Goal: Task Accomplishment & Management: Manage account settings

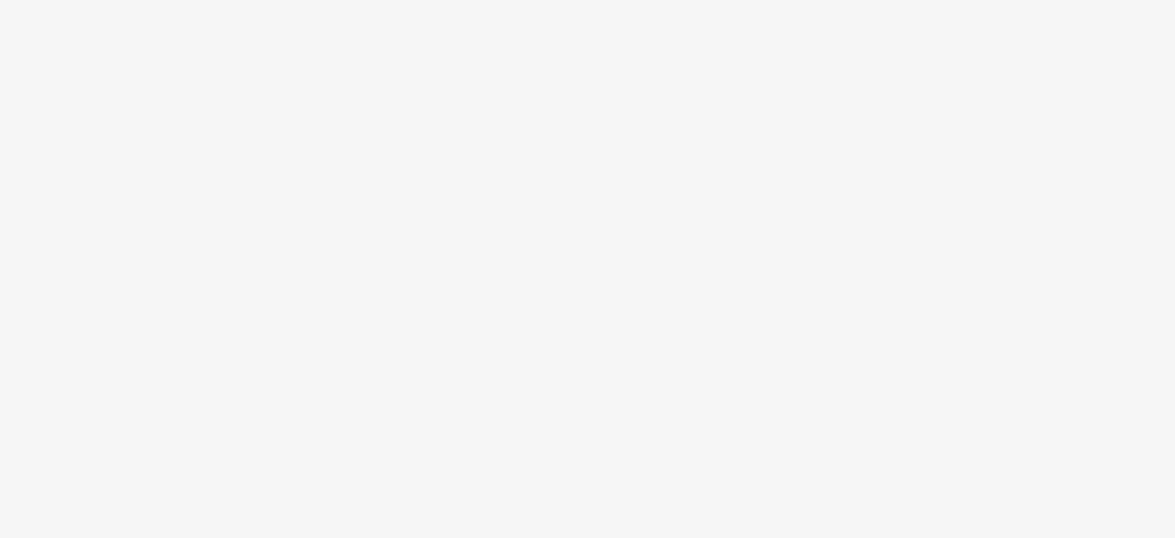
click at [651, 26] on body at bounding box center [587, 269] width 1175 height 538
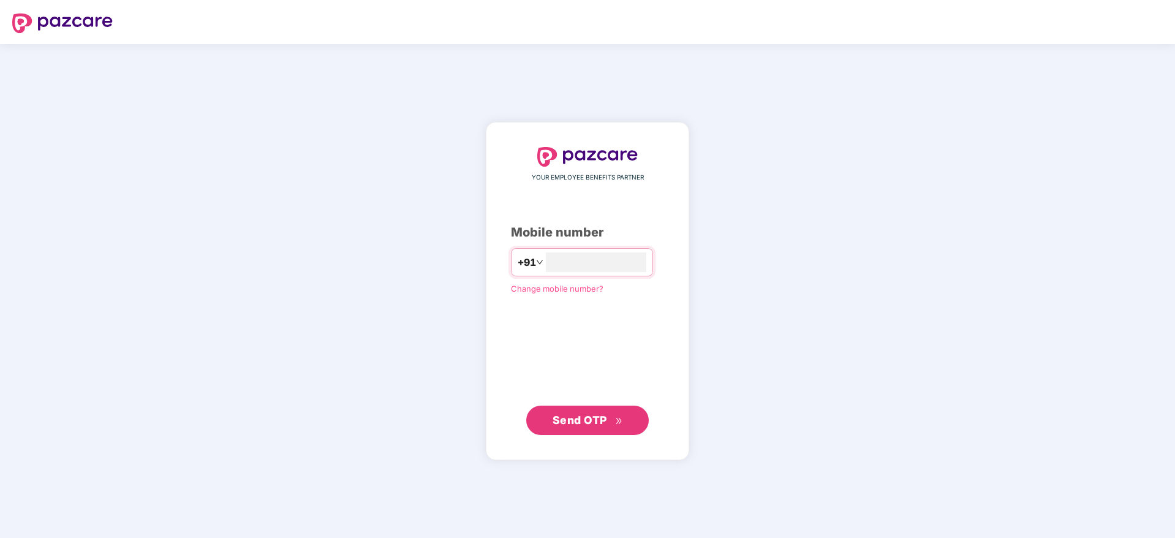
type input "**********"
click at [578, 430] on button "Send OTP" at bounding box center [587, 419] width 122 height 29
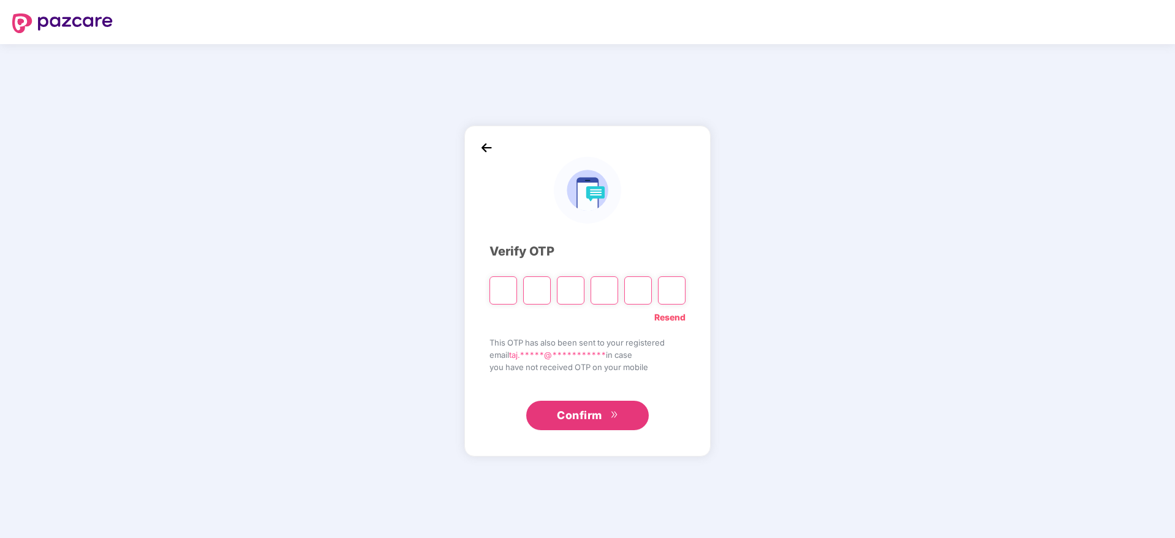
type input "*"
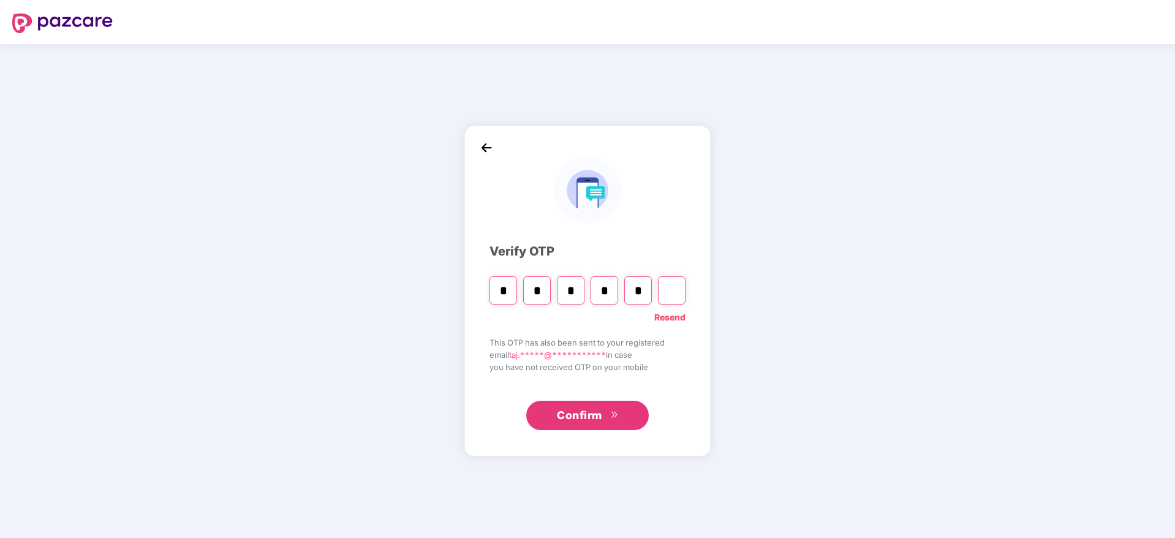
type input "*"
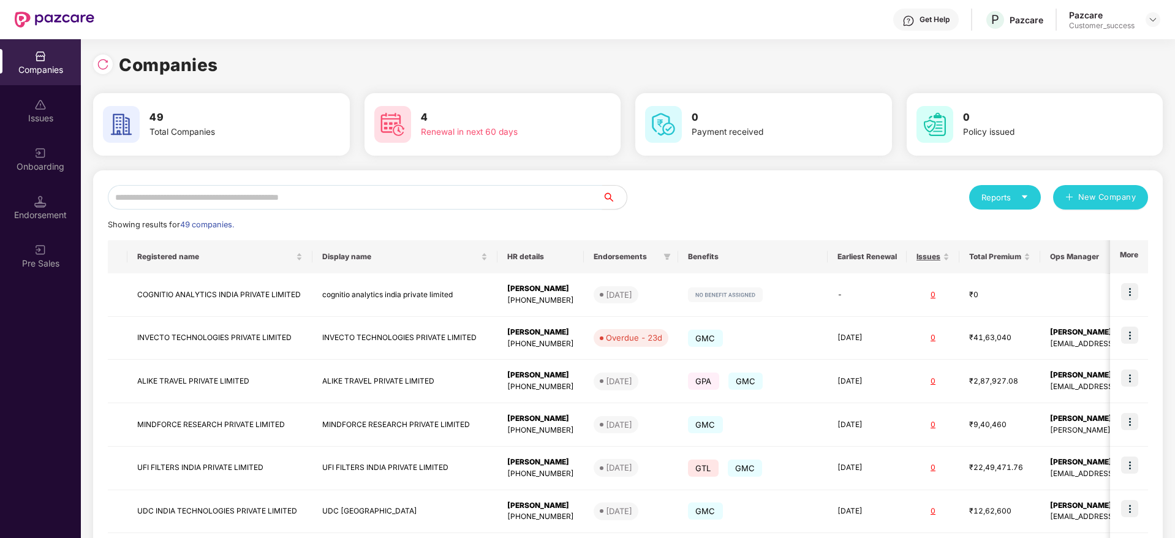
click at [191, 200] on input "text" at bounding box center [355, 197] width 494 height 24
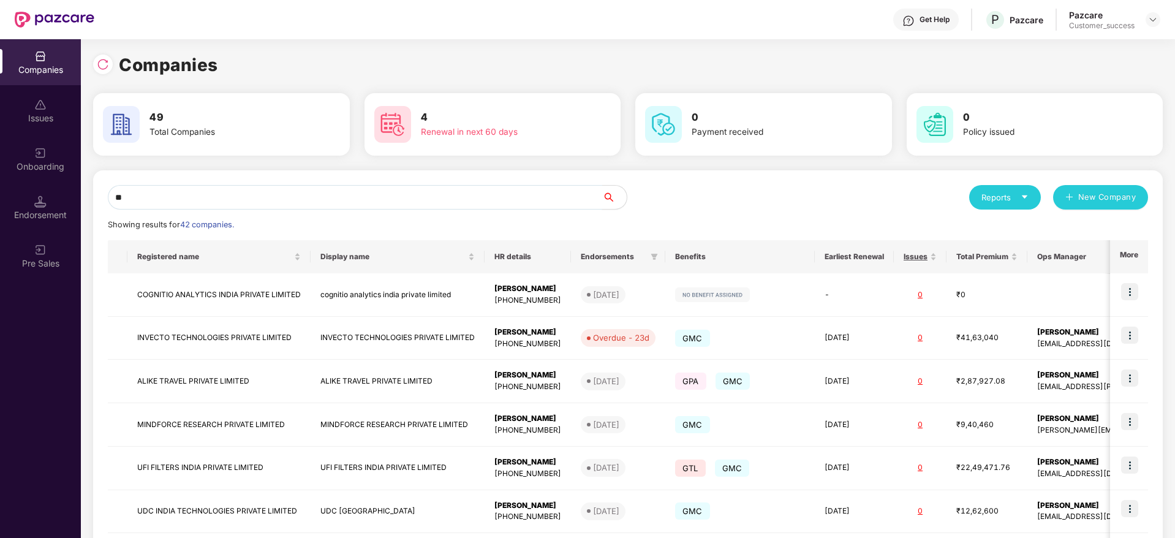
type input "***"
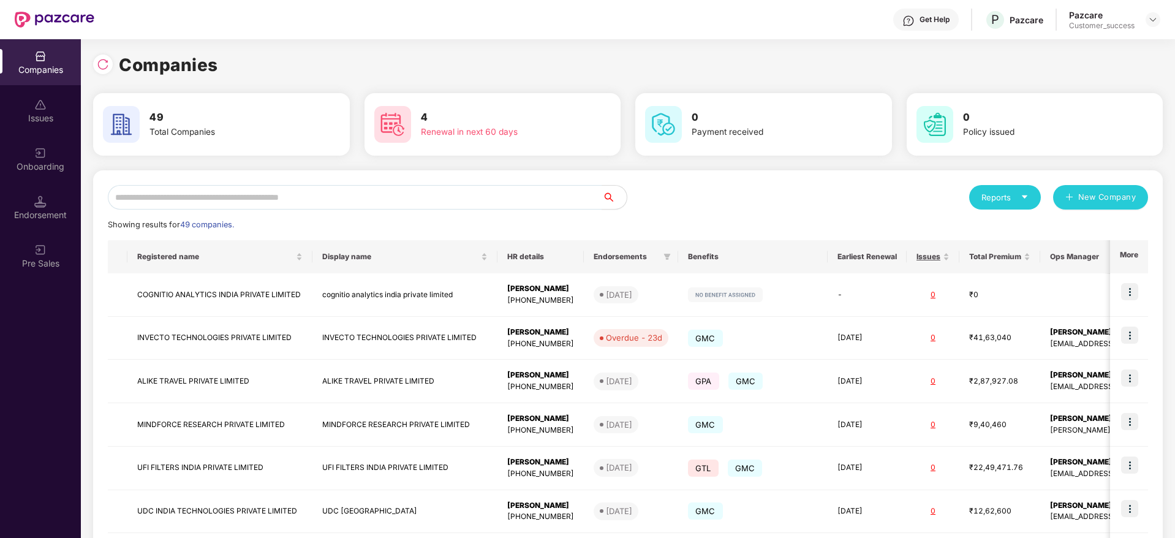
click at [778, 195] on div "Reports New Company" at bounding box center [888, 197] width 520 height 24
click at [326, 201] on input "text" at bounding box center [355, 197] width 494 height 24
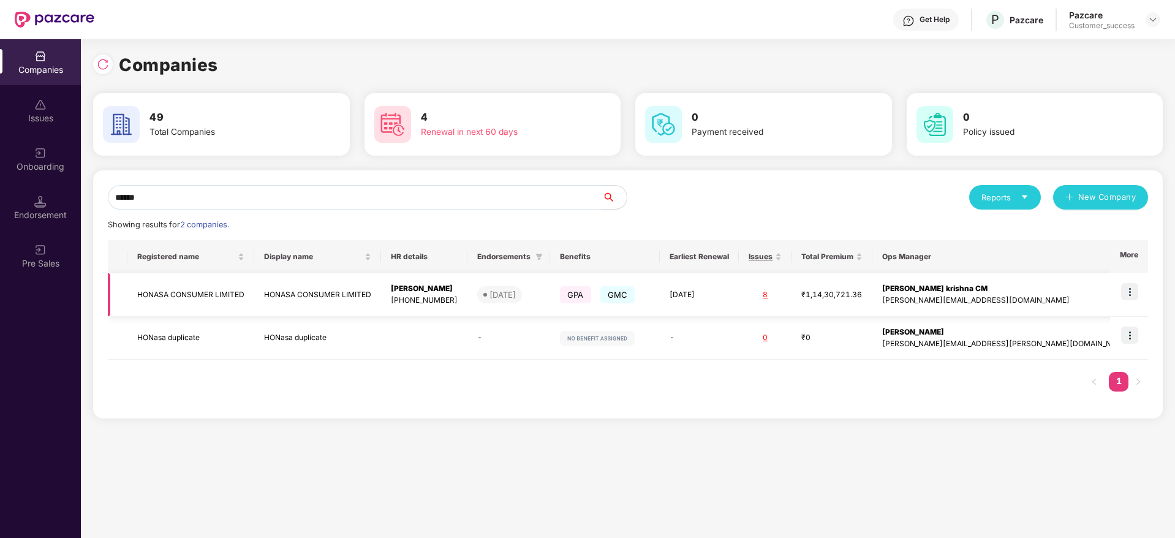
type input "******"
click at [1130, 290] on img at bounding box center [1129, 291] width 17 height 17
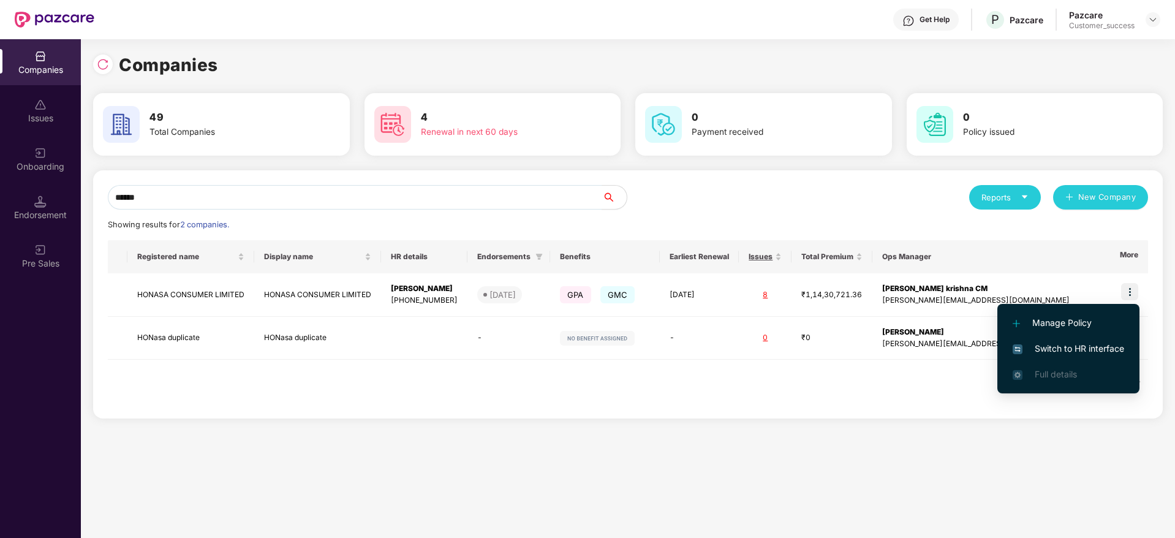
click at [1068, 346] on span "Switch to HR interface" at bounding box center [1067, 348] width 111 height 13
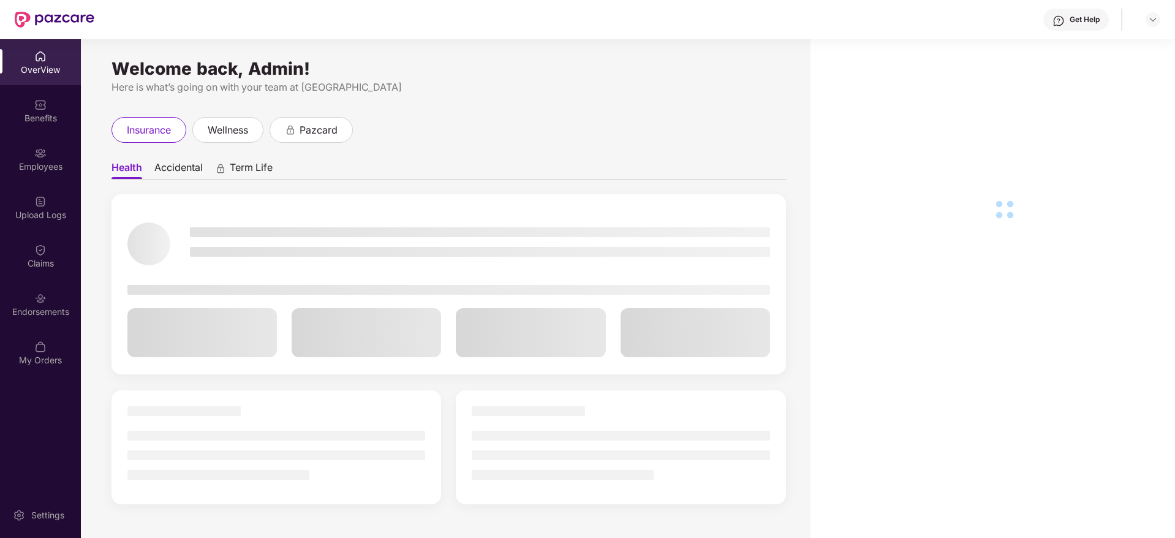
click at [36, 164] on div "Employees" at bounding box center [40, 166] width 81 height 12
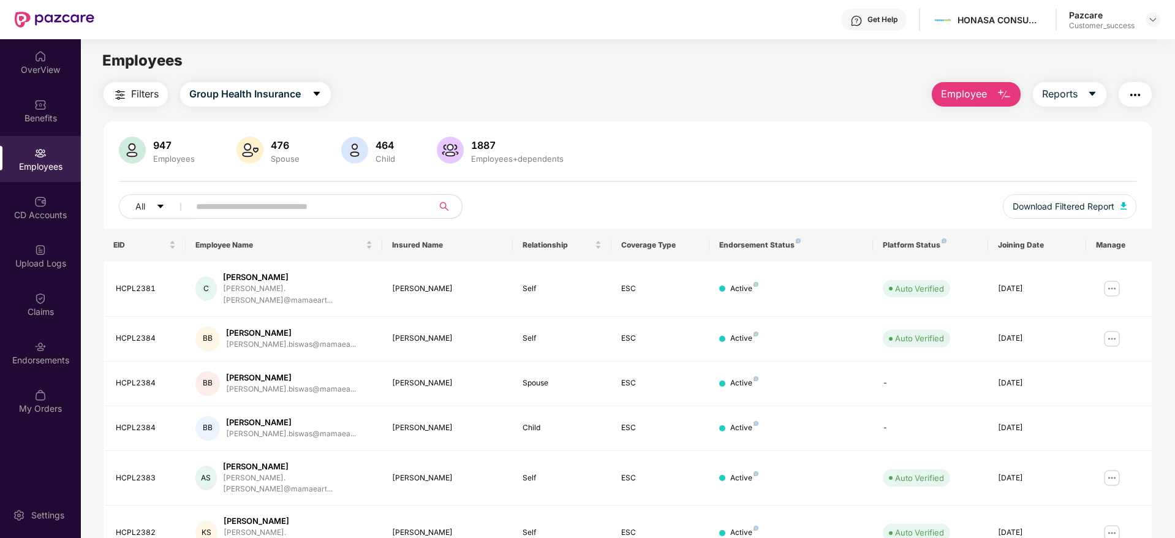
click at [237, 214] on input "text" at bounding box center [306, 206] width 220 height 18
click at [236, 211] on input "text" at bounding box center [306, 206] width 220 height 18
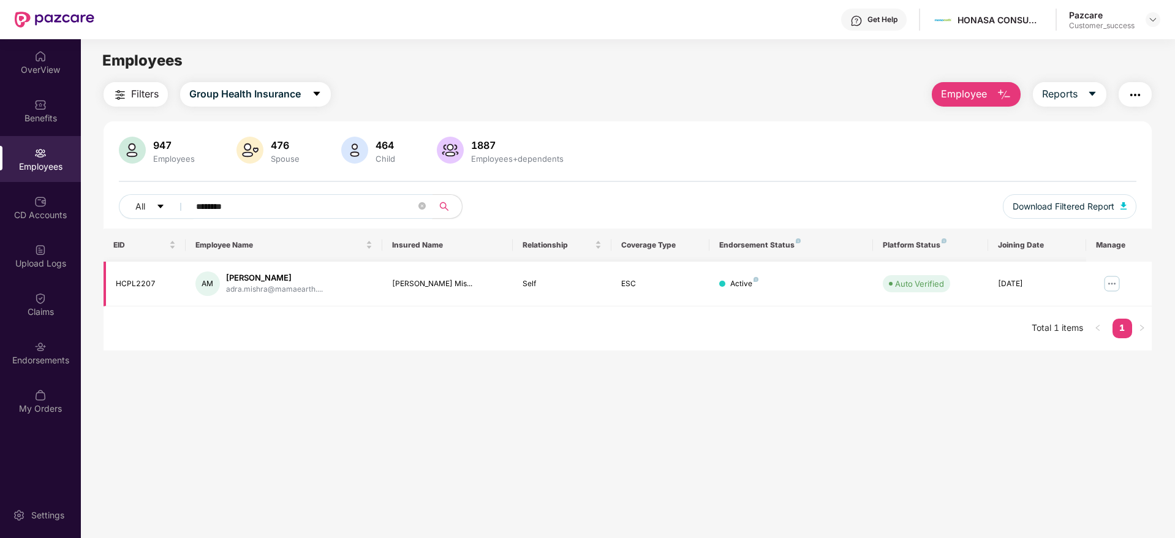
type input "********"
click at [1110, 285] on img at bounding box center [1112, 284] width 20 height 20
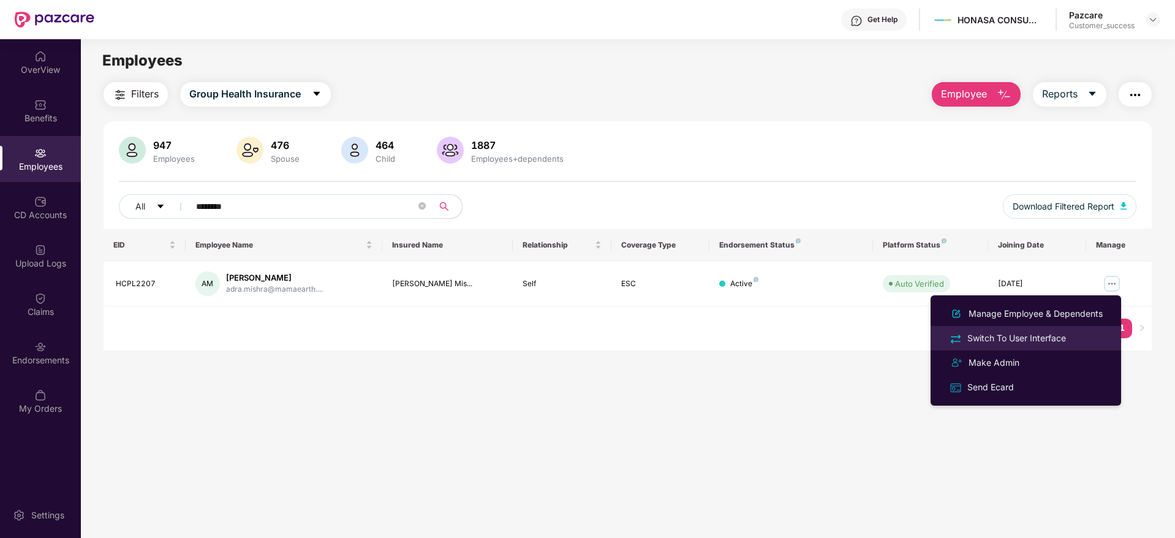
click at [1003, 332] on div "Switch To User Interface" at bounding box center [1016, 337] width 103 height 13
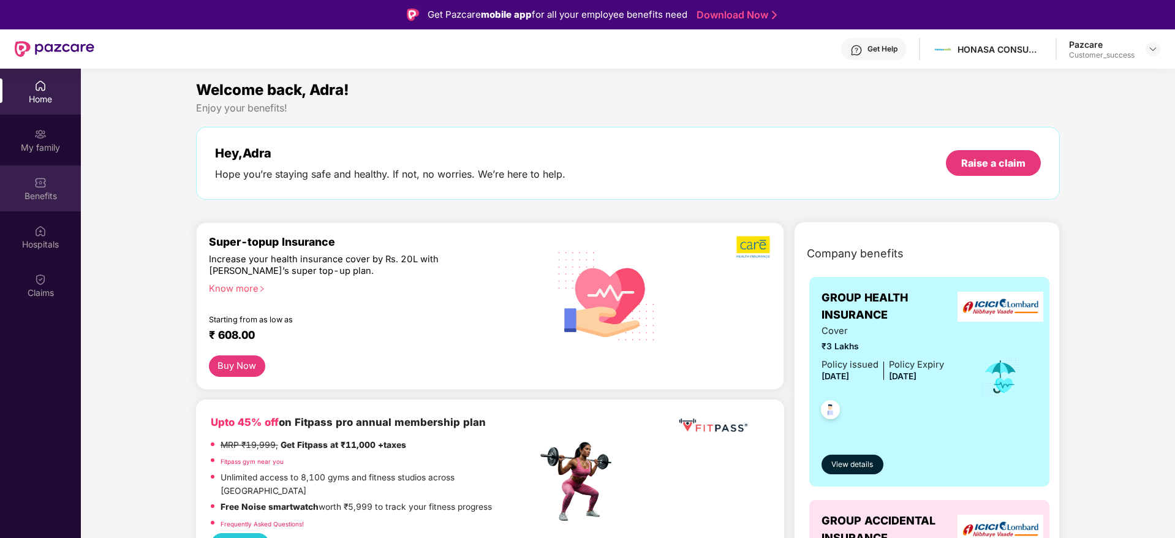
click at [42, 194] on div "Benefits" at bounding box center [40, 196] width 81 height 12
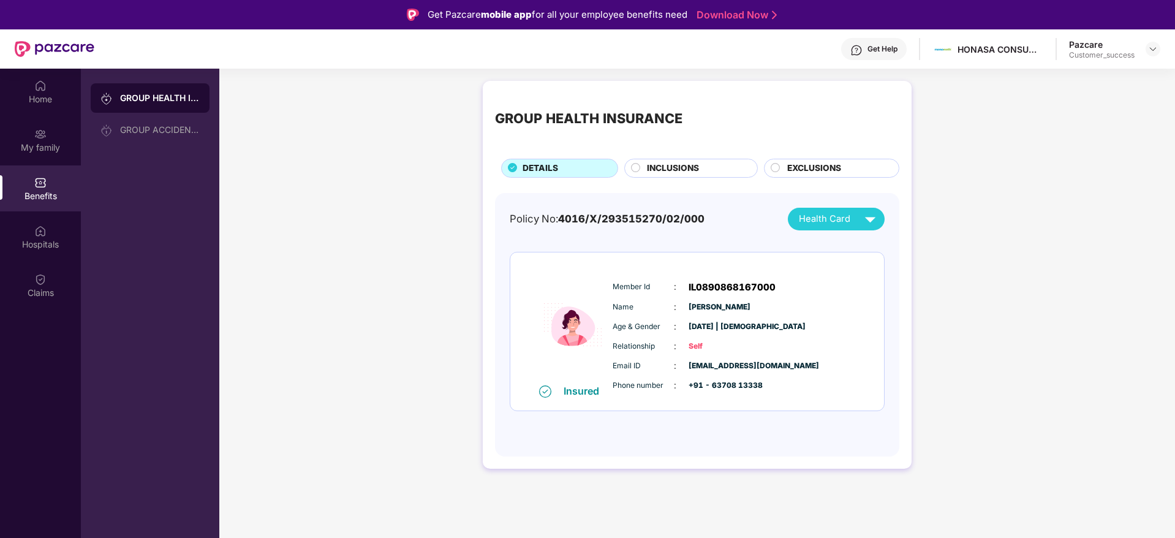
click at [636, 168] on circle at bounding box center [635, 167] width 9 height 9
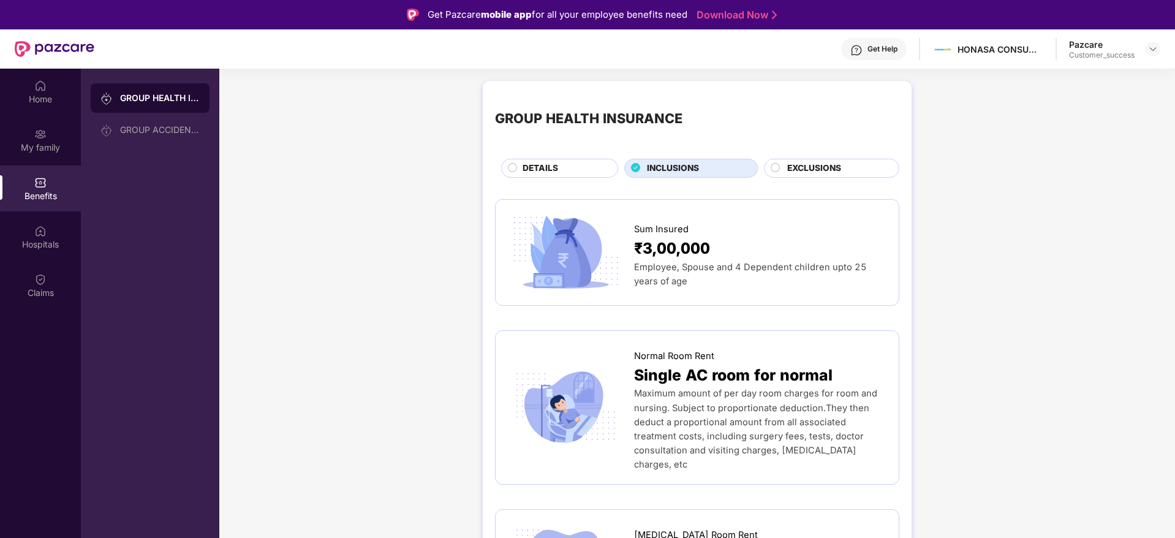
click at [776, 166] on circle at bounding box center [775, 167] width 9 height 9
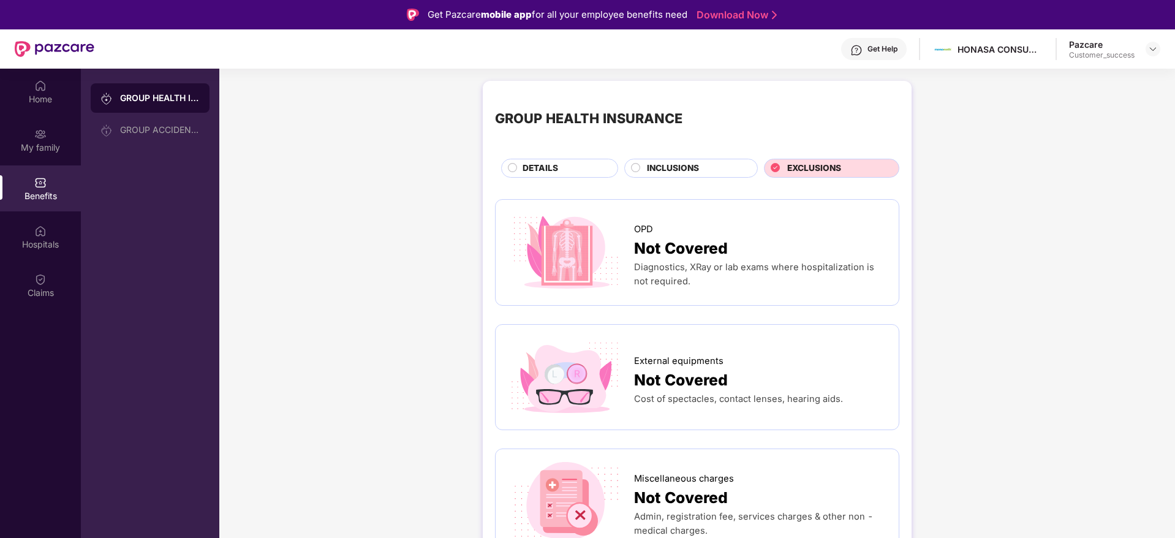
click at [634, 164] on circle at bounding box center [635, 167] width 9 height 9
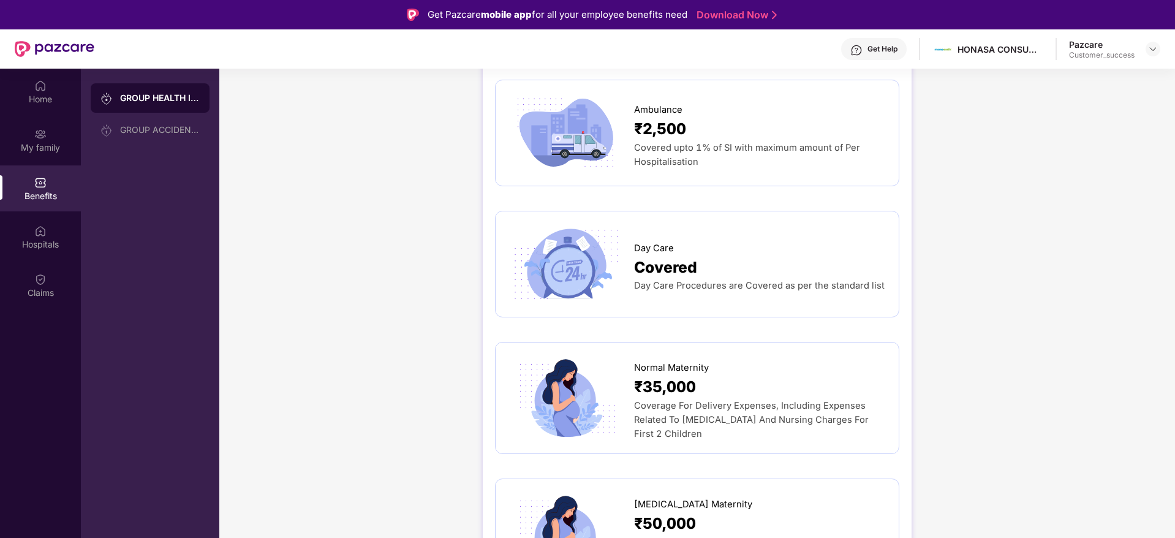
scroll to position [955, 0]
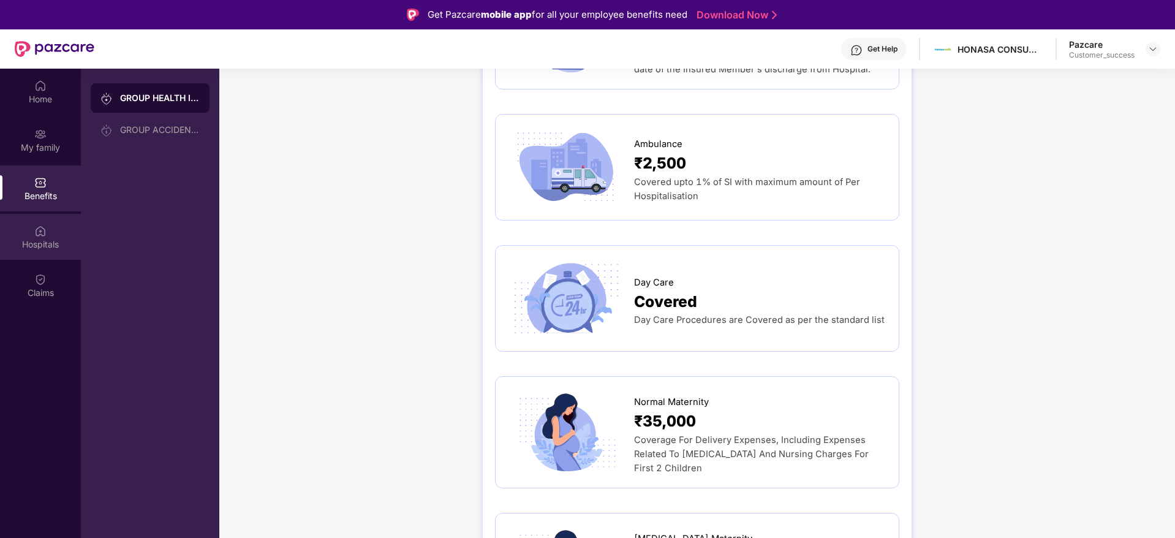
click at [51, 245] on div "Hospitals" at bounding box center [40, 244] width 81 height 12
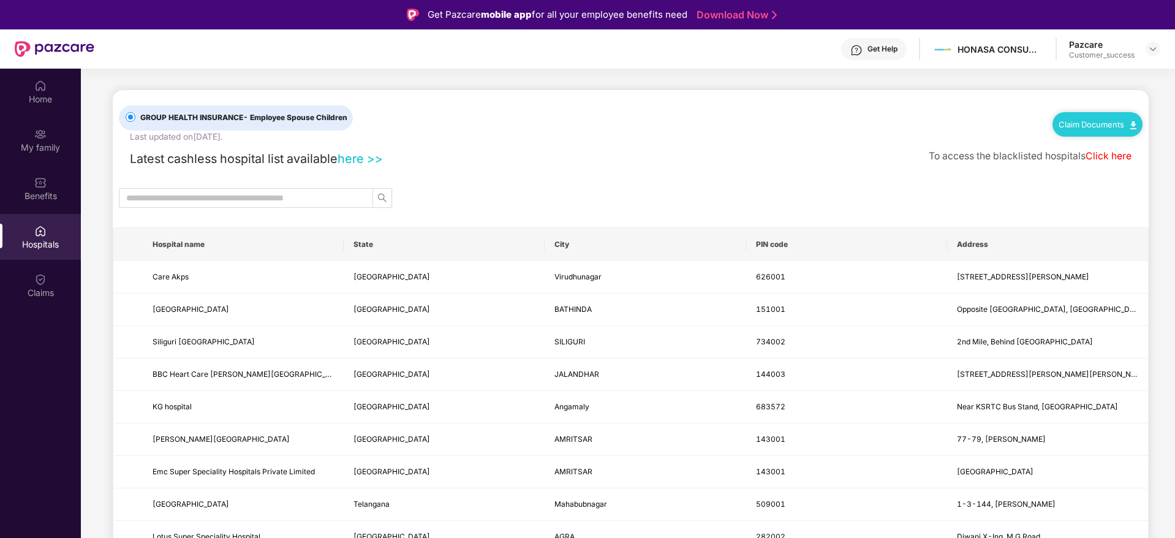
click at [376, 160] on link "here >>" at bounding box center [359, 158] width 45 height 15
click at [1096, 122] on link "Claim Documents" at bounding box center [1097, 124] width 78 height 10
click at [1094, 147] on link "Claim Form" at bounding box center [1101, 146] width 80 height 26
click at [1154, 51] on img at bounding box center [1153, 49] width 10 height 10
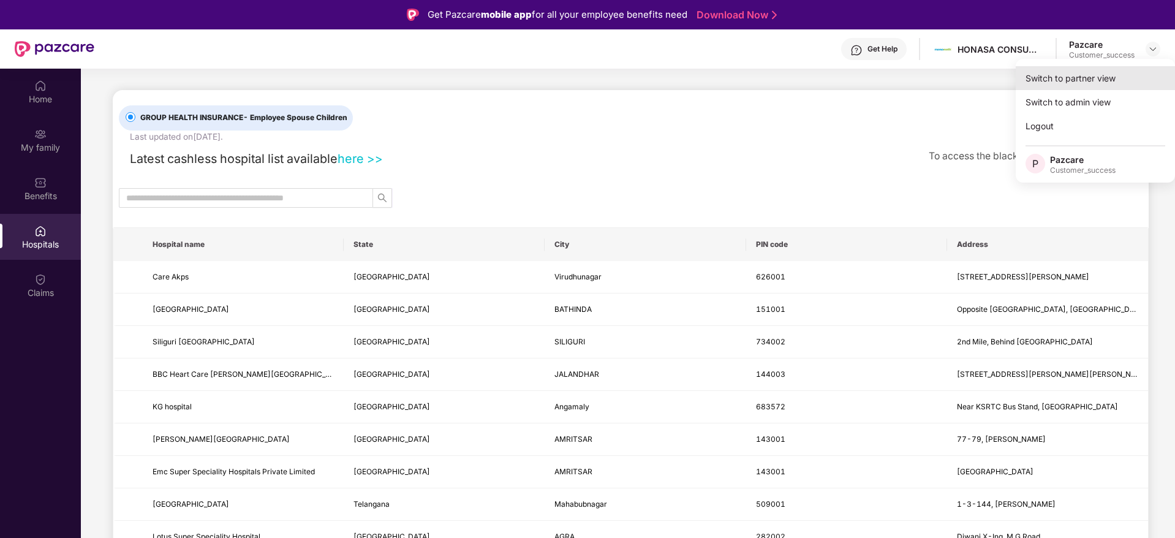
click at [1086, 87] on div "Switch to partner view" at bounding box center [1094, 78] width 159 height 24
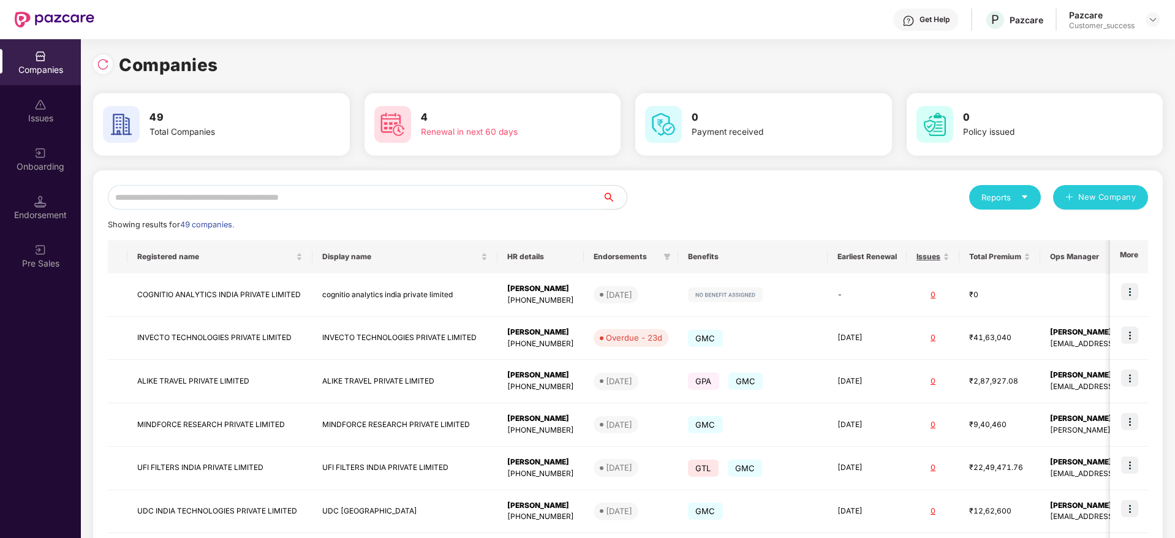
click at [432, 190] on input "text" at bounding box center [355, 197] width 494 height 24
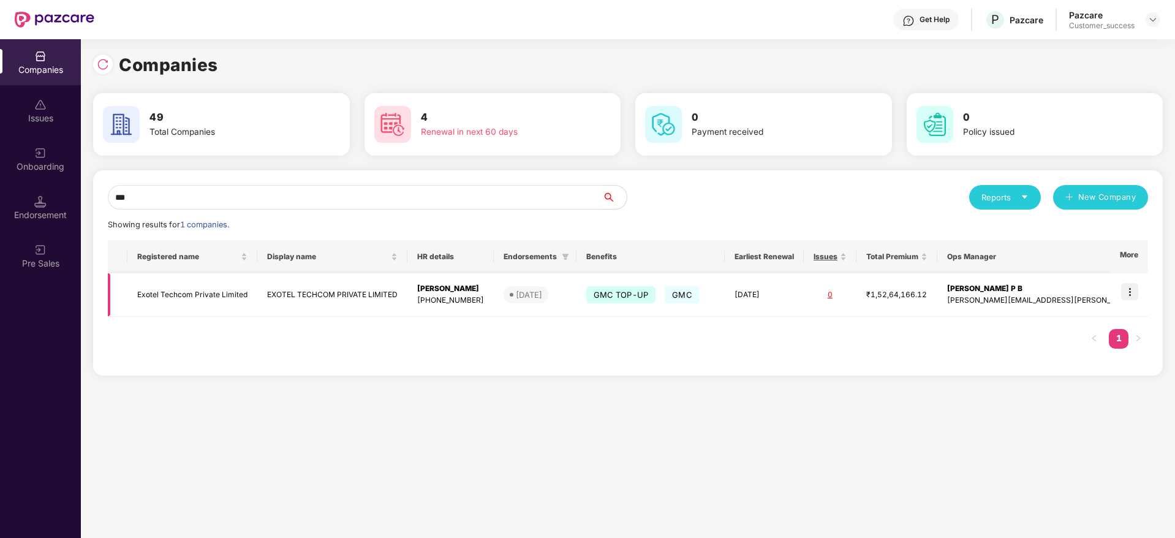
type input "***"
click at [1126, 292] on img at bounding box center [1129, 291] width 17 height 17
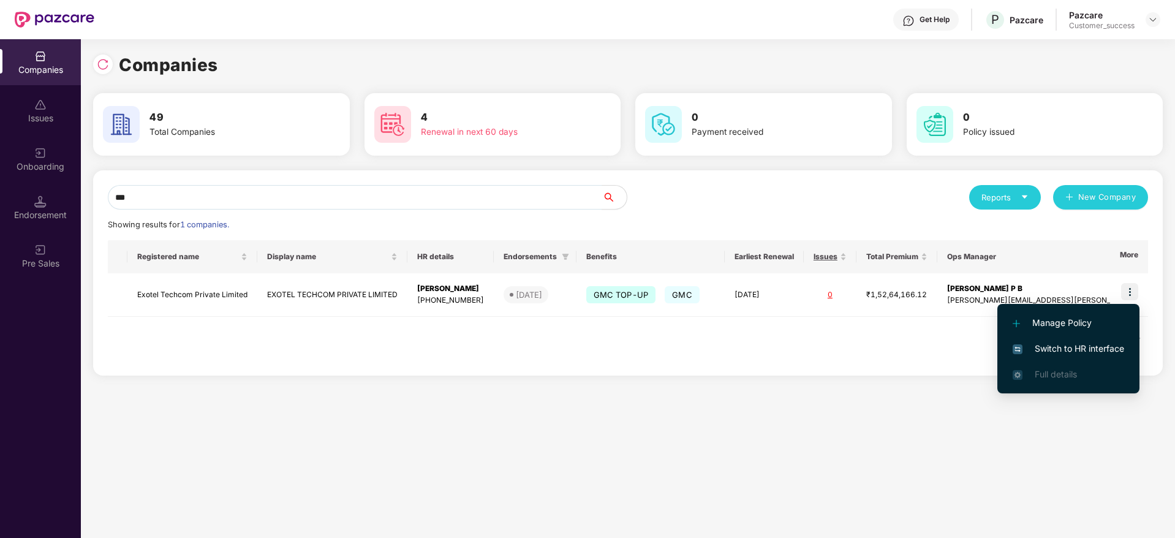
click at [1071, 348] on span "Switch to HR interface" at bounding box center [1067, 348] width 111 height 13
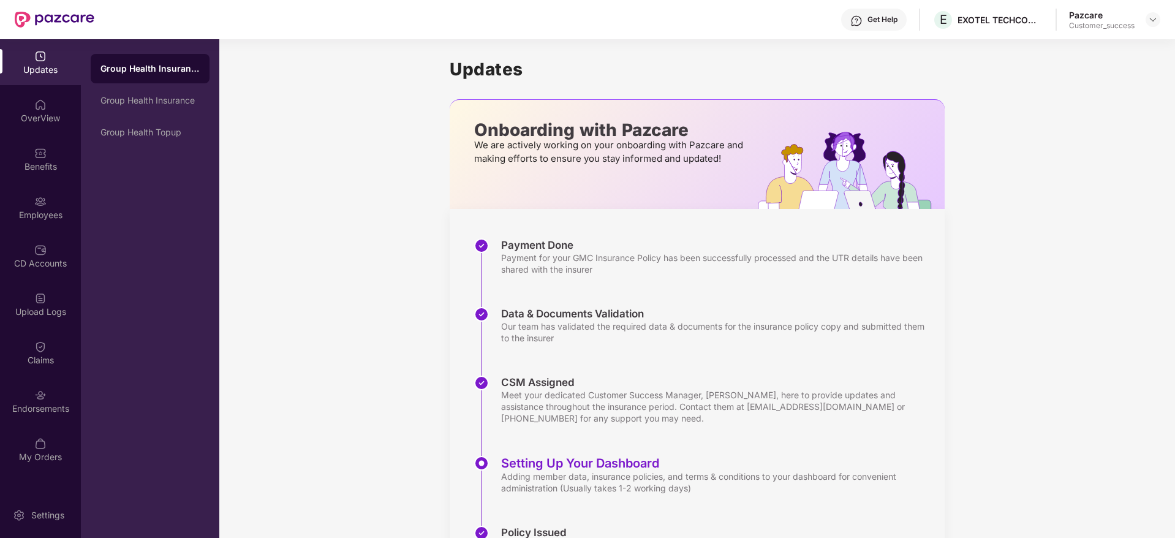
click at [44, 206] on img at bounding box center [40, 201] width 12 height 12
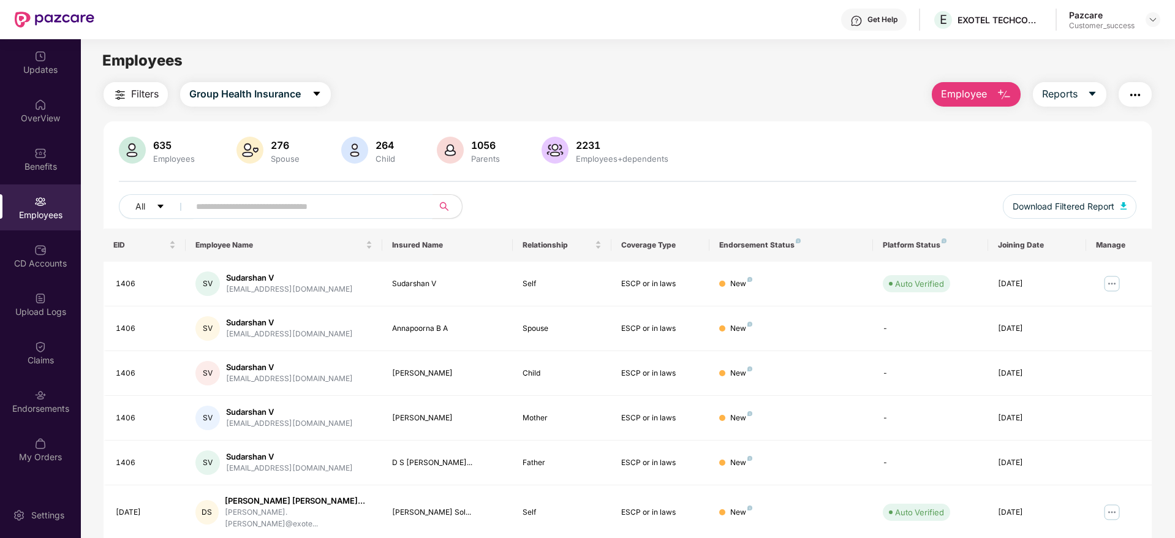
click at [224, 206] on input "text" at bounding box center [306, 206] width 220 height 18
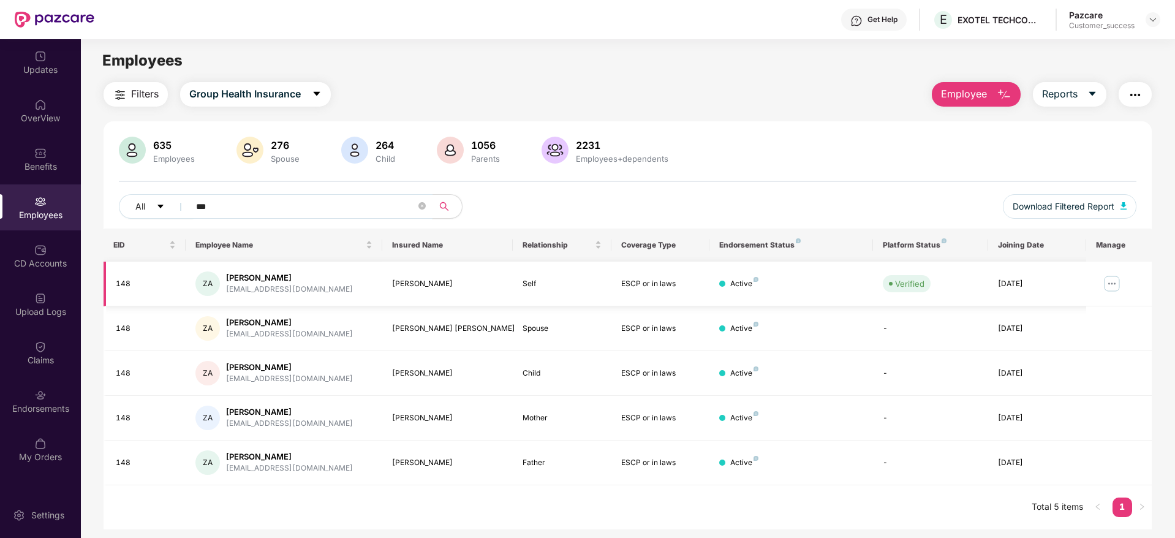
type input "***"
click at [1116, 285] on img at bounding box center [1112, 284] width 20 height 20
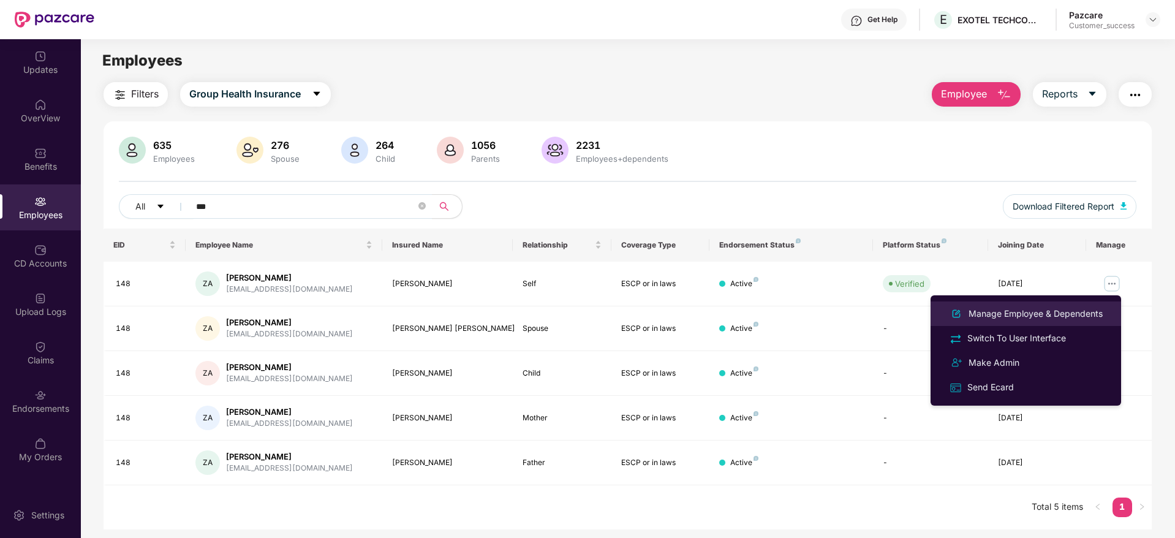
click at [1028, 312] on div "Manage Employee & Dependents" at bounding box center [1035, 313] width 139 height 13
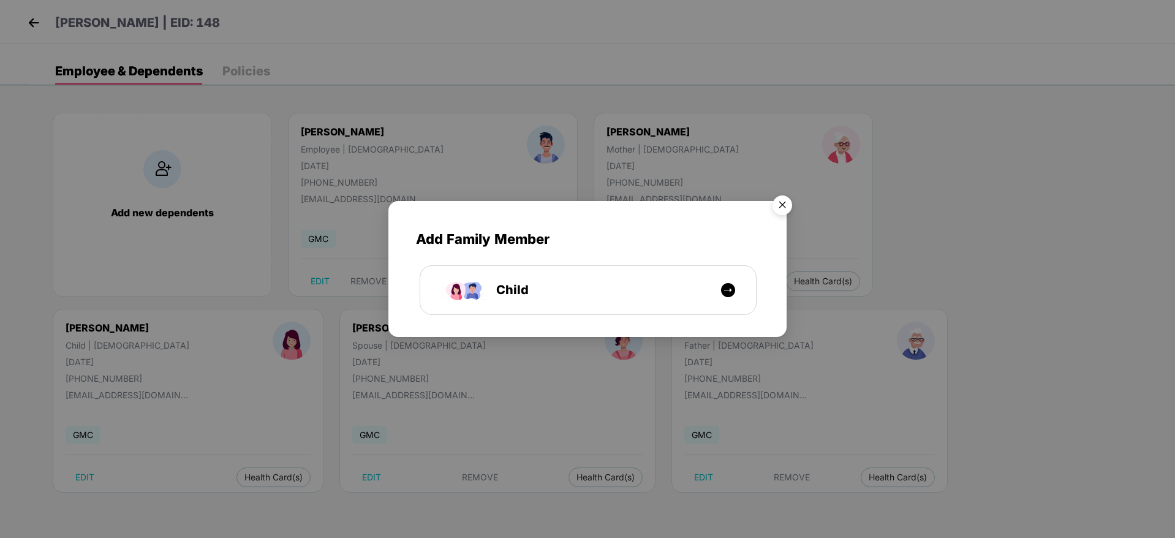
click at [782, 204] on img "Close" at bounding box center [782, 207] width 34 height 34
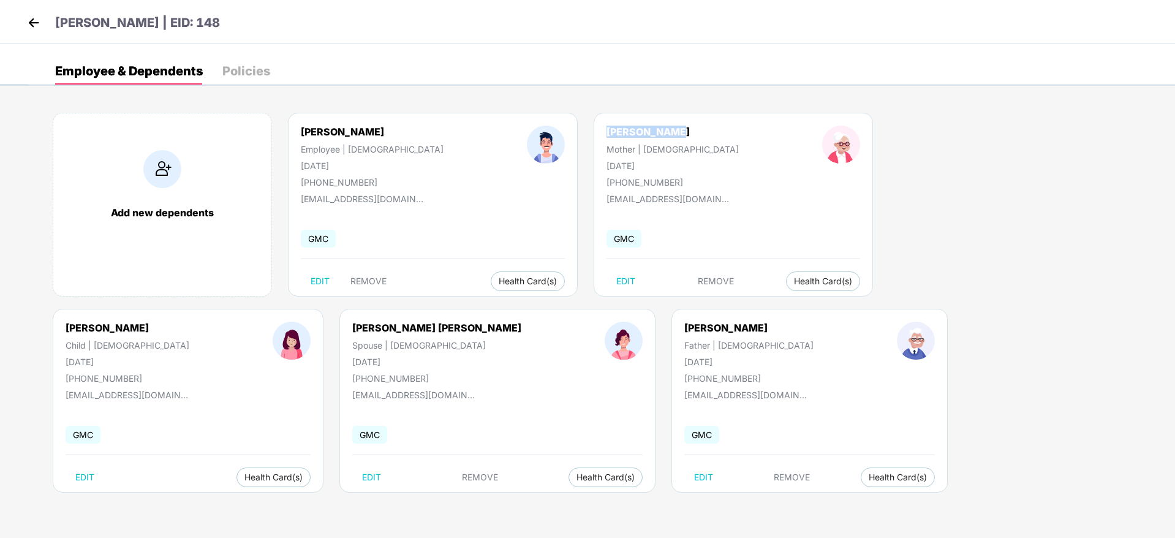
drag, startPoint x: 617, startPoint y: 136, endPoint x: 526, endPoint y: 134, distance: 90.7
click at [565, 134] on div "[PERSON_NAME] Mother | [DEMOGRAPHIC_DATA] [DATE] [PHONE_NUMBER]" at bounding box center [673, 157] width 216 height 62
copy div "[PERSON_NAME]"
click at [34, 20] on img at bounding box center [33, 22] width 18 height 18
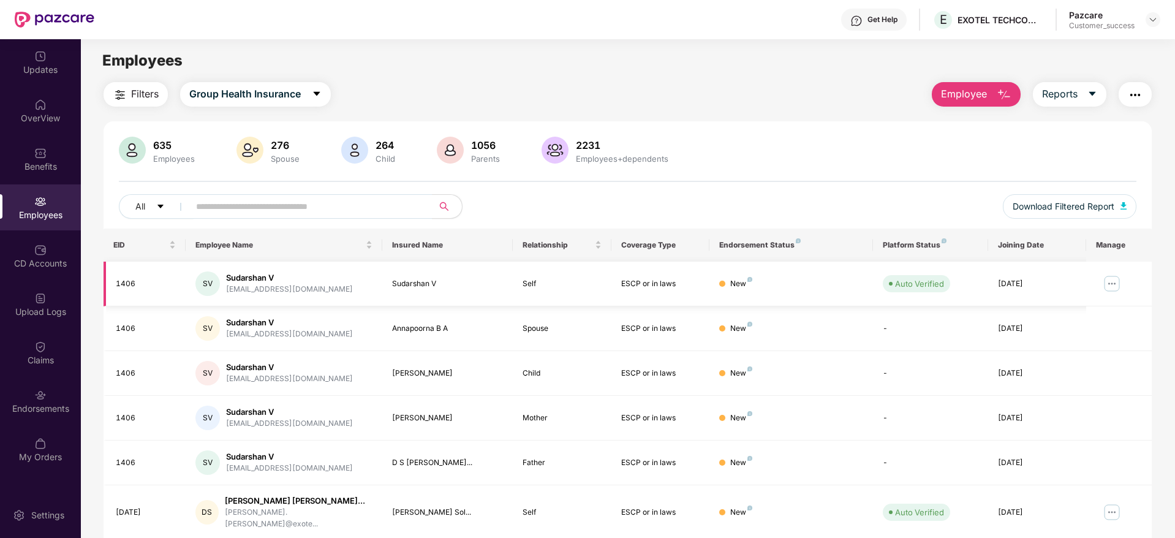
click at [1114, 280] on img at bounding box center [1112, 284] width 20 height 20
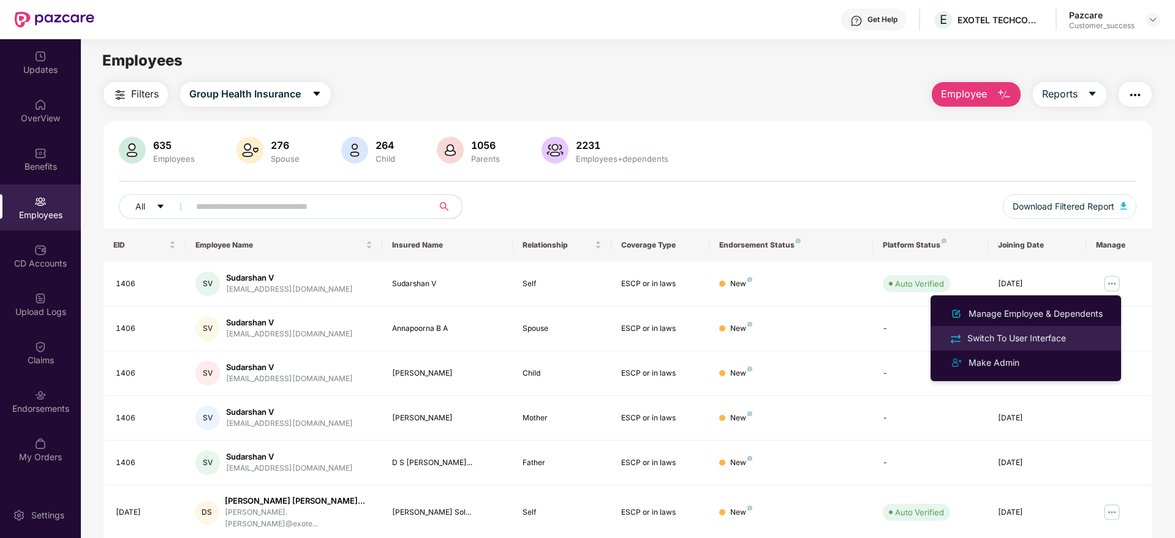
click at [1023, 342] on div "Switch To User Interface" at bounding box center [1016, 337] width 103 height 13
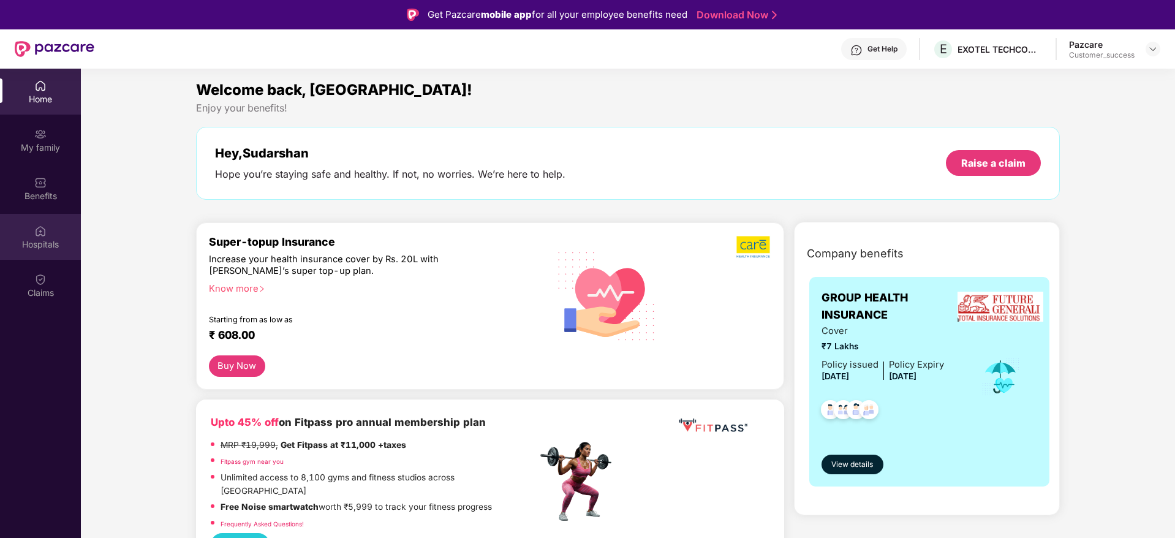
click at [37, 246] on div "Hospitals" at bounding box center [40, 244] width 81 height 12
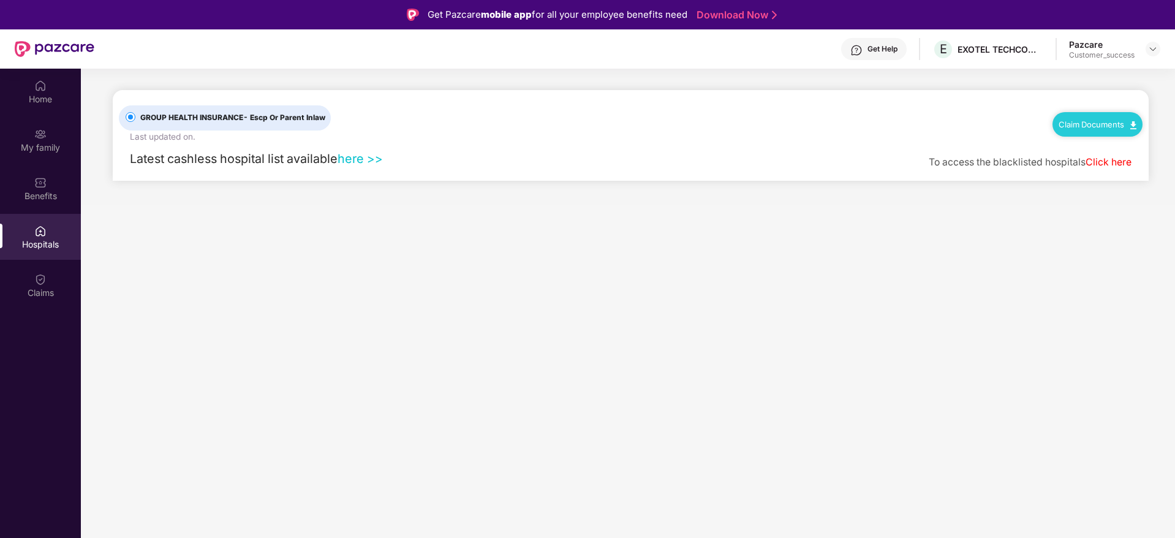
click at [352, 162] on link "here >>" at bounding box center [359, 158] width 45 height 15
